Goal: Information Seeking & Learning: Learn about a topic

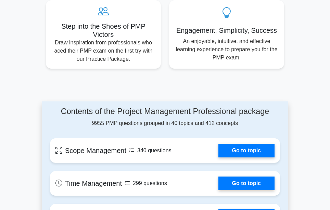
scroll to position [479, 0]
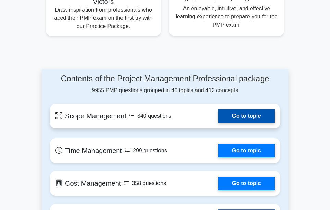
click at [223, 109] on link "Go to topic" at bounding box center [246, 116] width 56 height 14
